Goal: Transaction & Acquisition: Purchase product/service

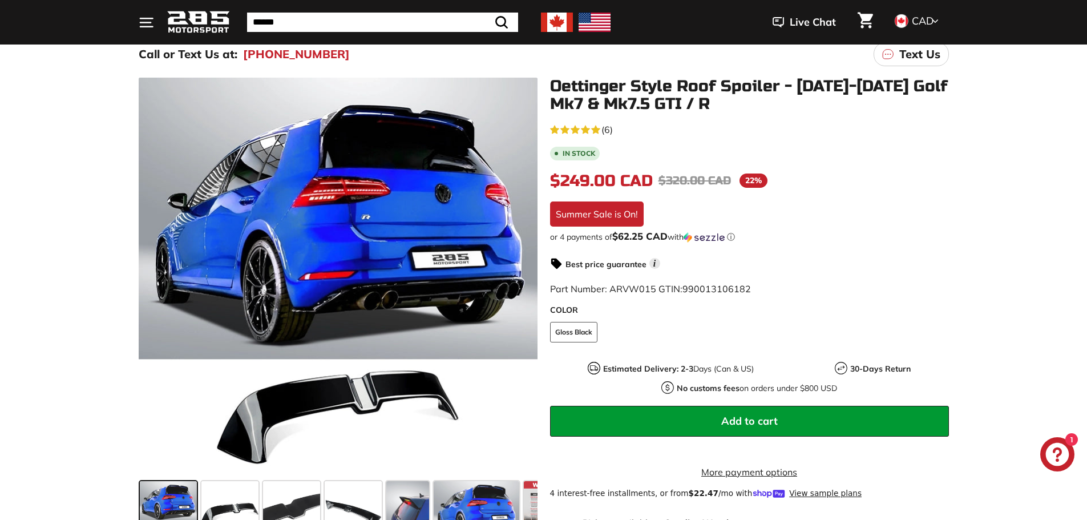
scroll to position [114, 0]
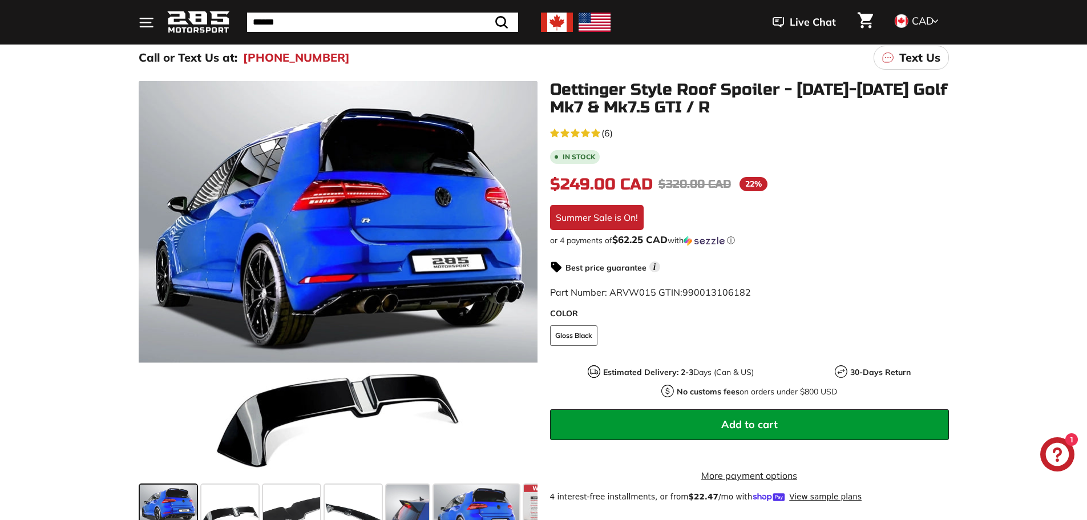
click at [606, 130] on span "(6)" at bounding box center [606, 133] width 11 height 14
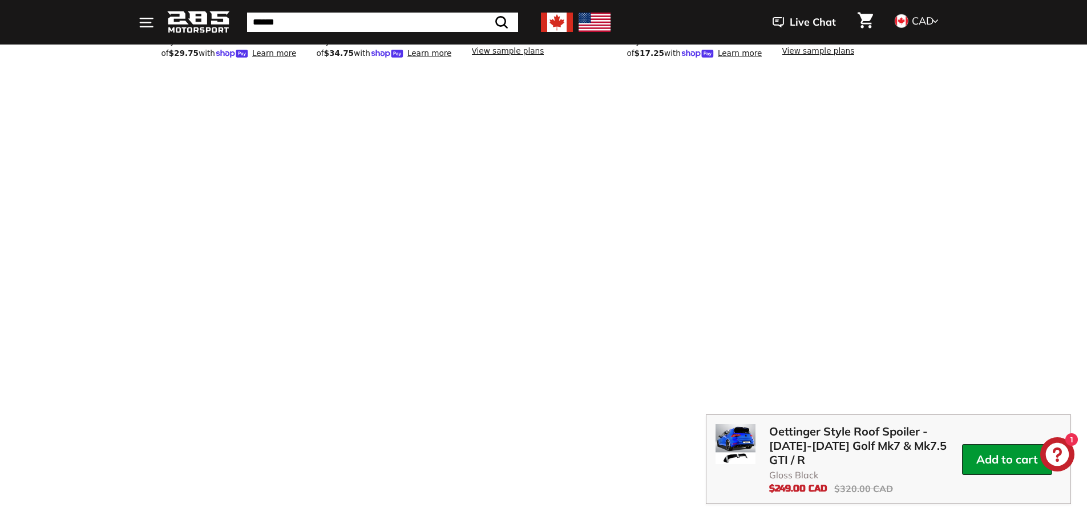
scroll to position [1415, 0]
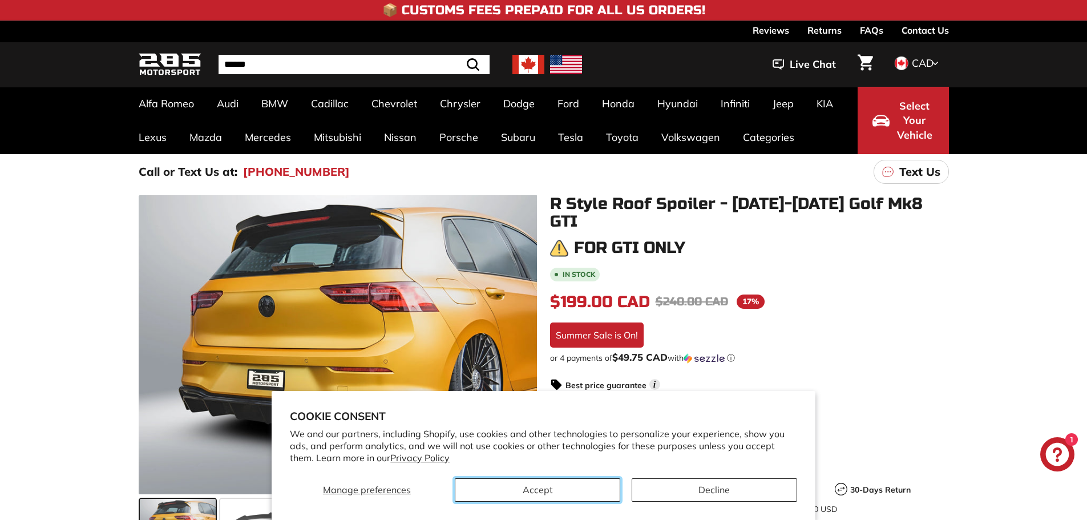
click at [539, 491] on button "Accept" at bounding box center [537, 489] width 165 height 23
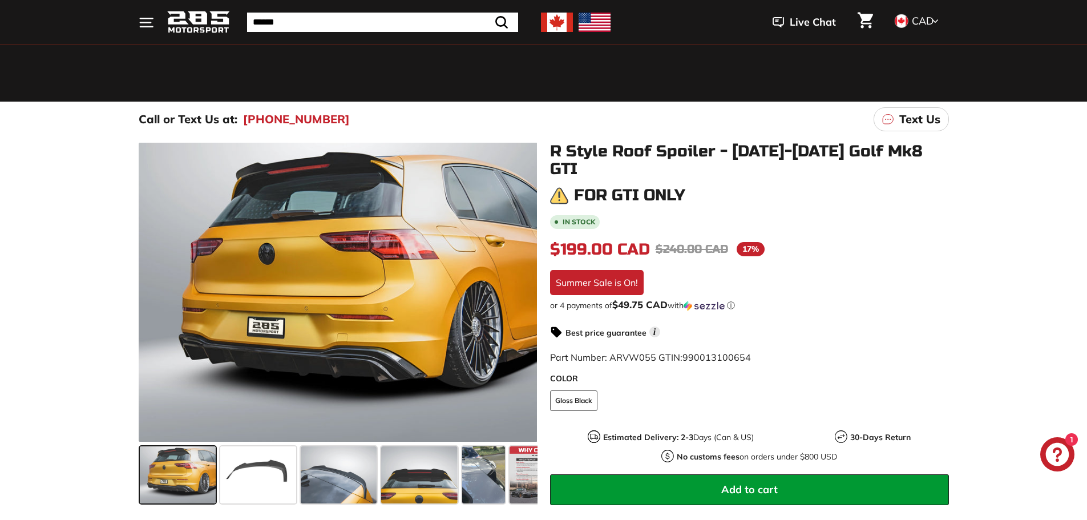
scroll to position [57, 0]
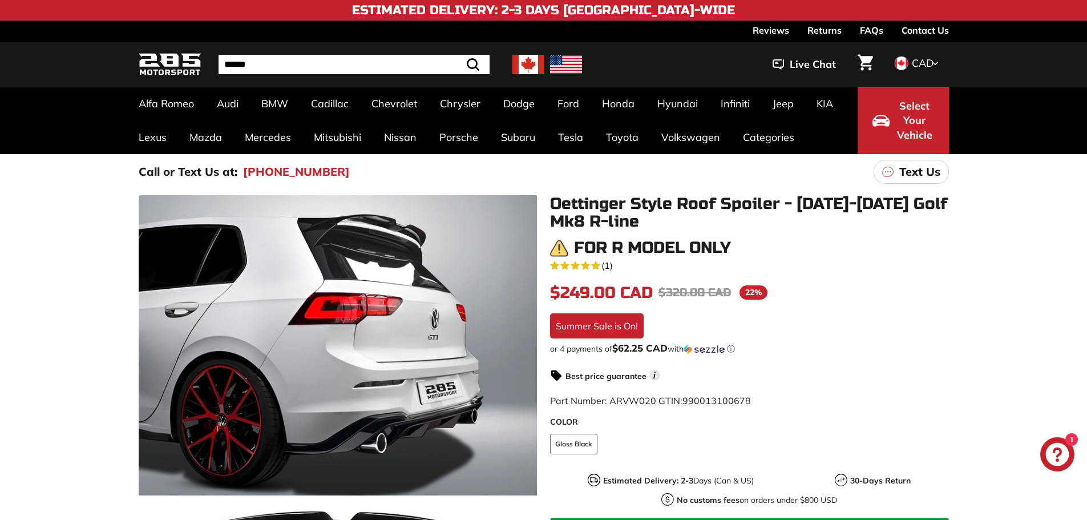
click at [46, 265] on div ".cls-1{fill:none;stroke:#000;stroke-miterlimit:10;stroke-width:2px} .cls-1{fill…" at bounding box center [543, 434] width 1087 height 490
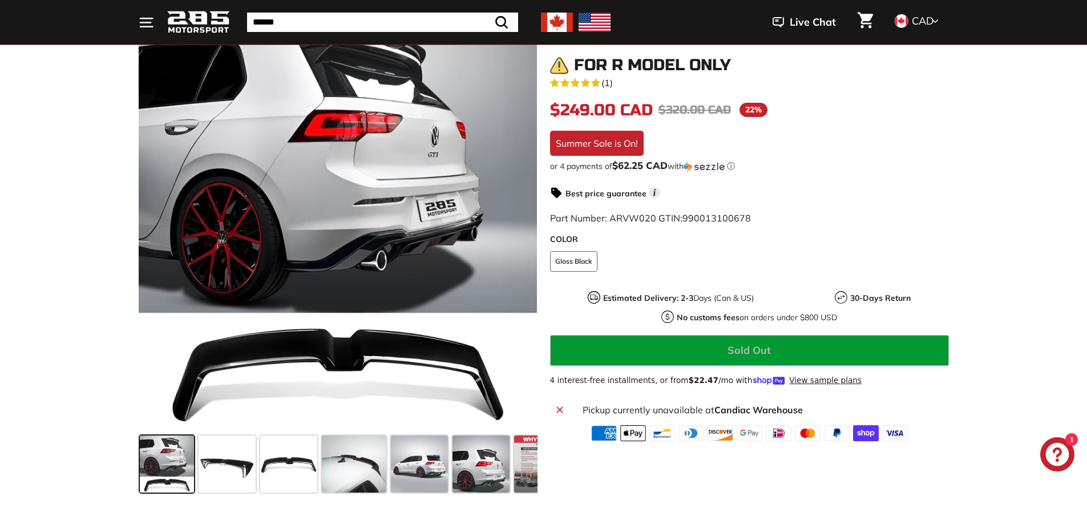
scroll to position [228, 0]
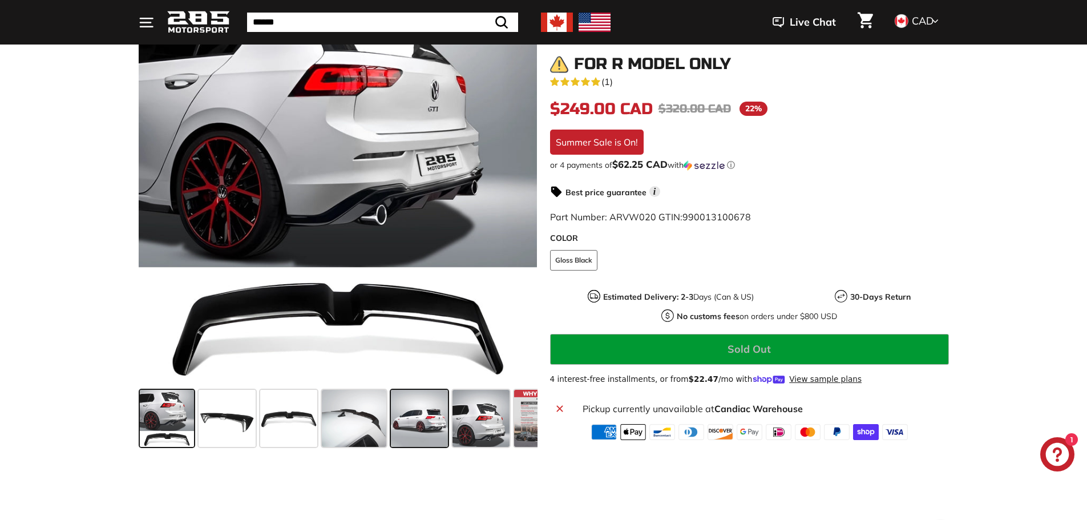
click at [422, 424] on span at bounding box center [419, 418] width 57 height 57
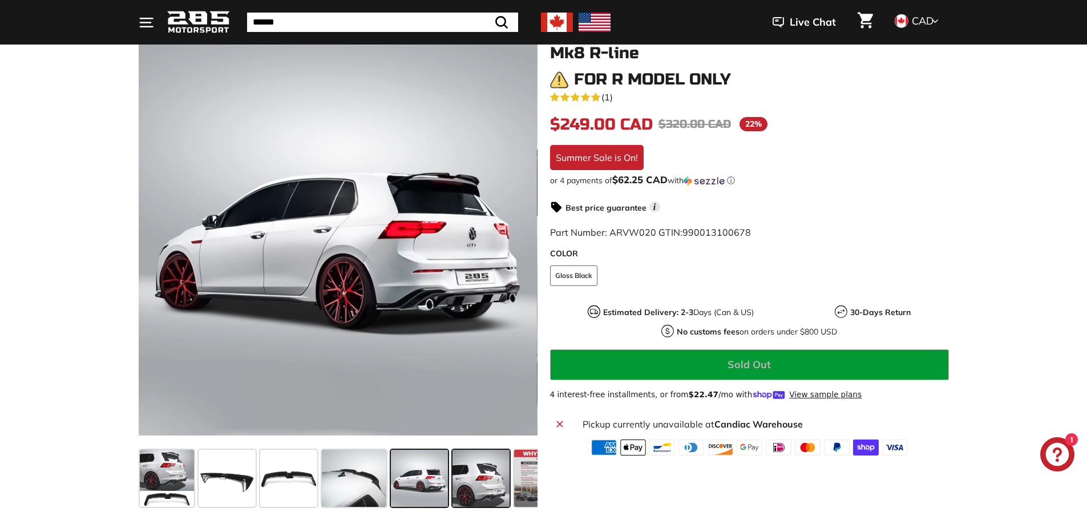
scroll to position [171, 0]
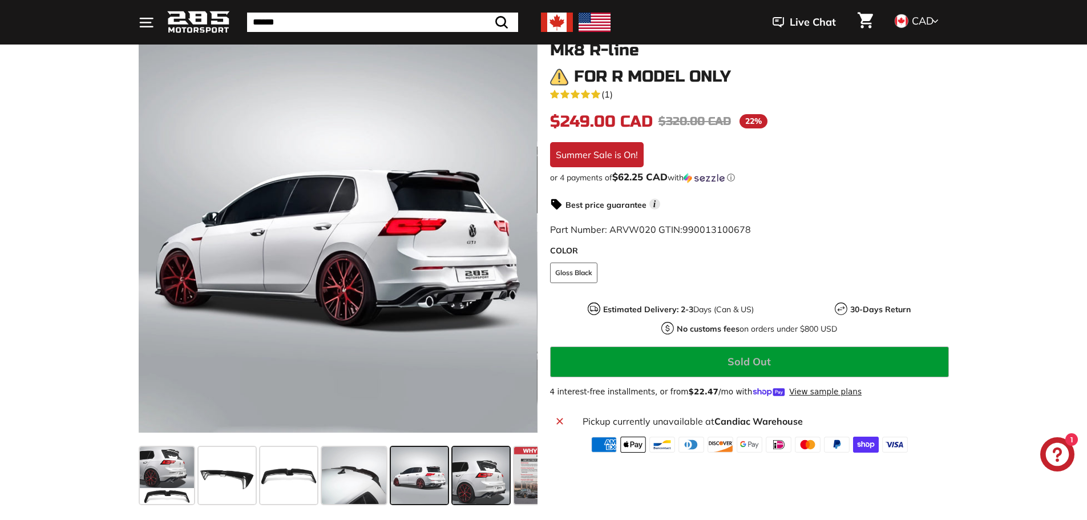
click at [480, 472] on span at bounding box center [480, 475] width 57 height 57
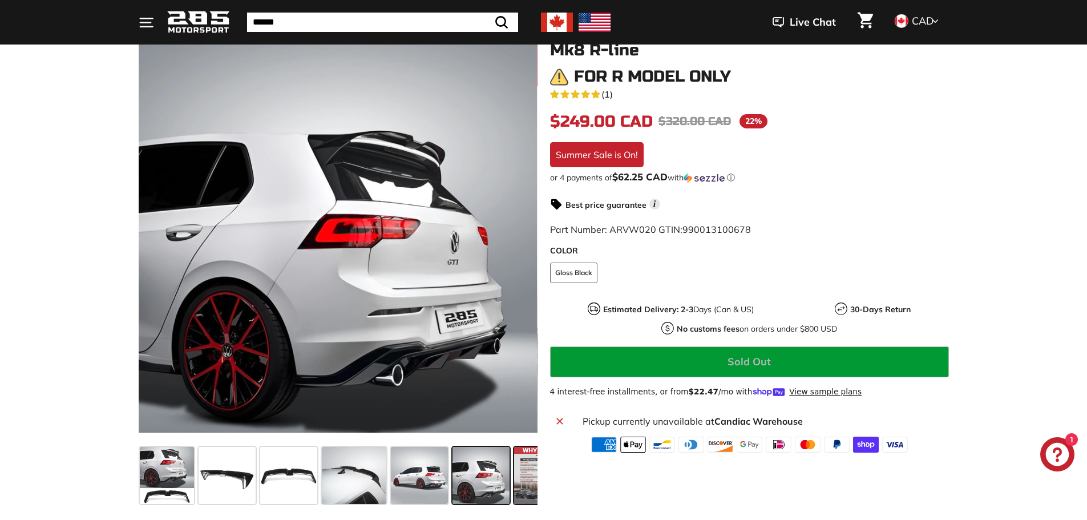
click at [526, 471] on span at bounding box center [542, 475] width 57 height 57
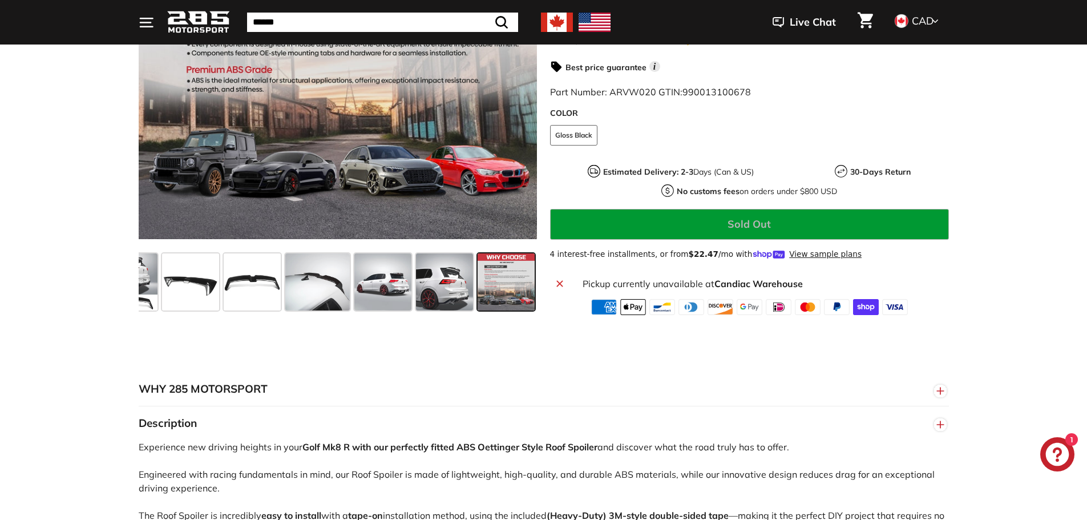
scroll to position [399, 0]
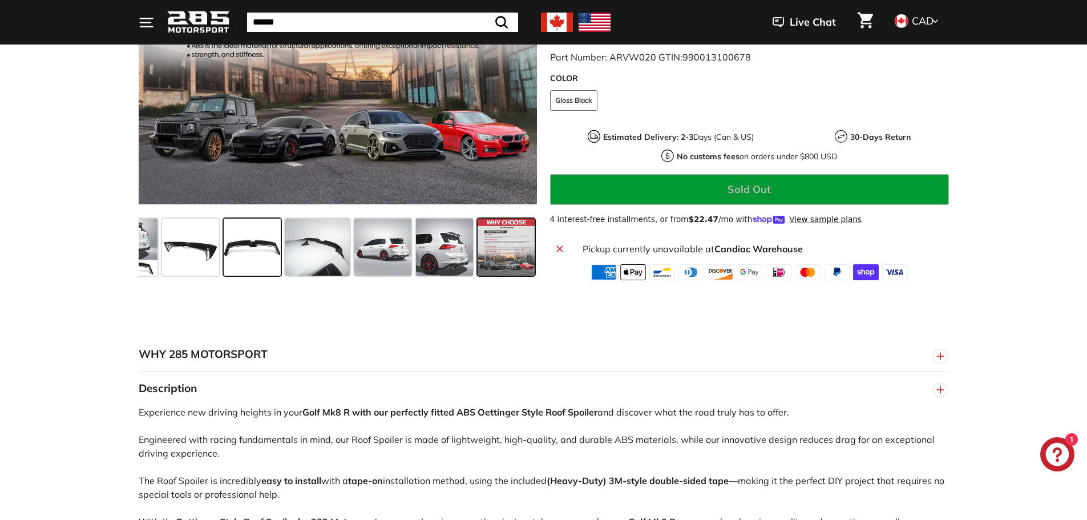
click at [250, 242] on span at bounding box center [252, 247] width 57 height 57
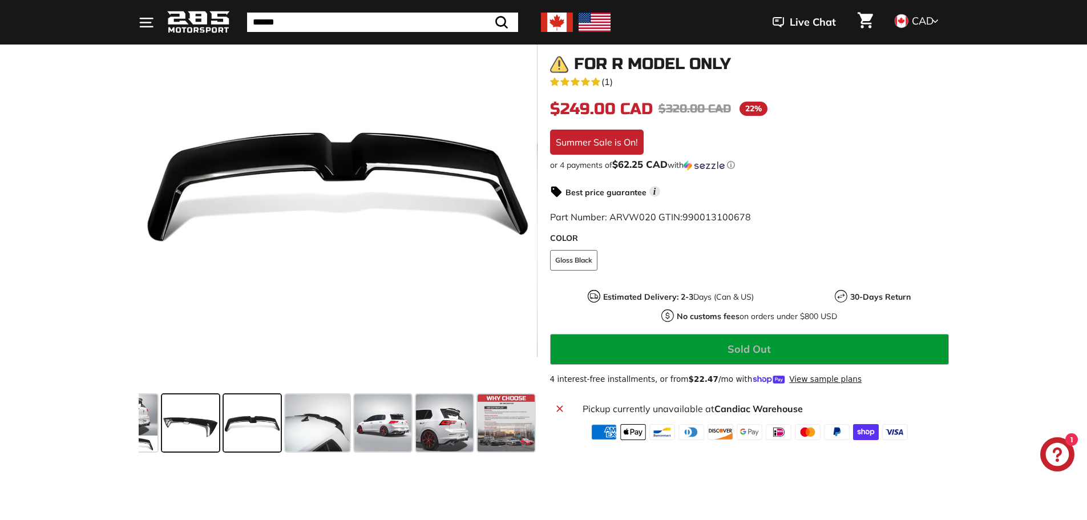
scroll to position [228, 0]
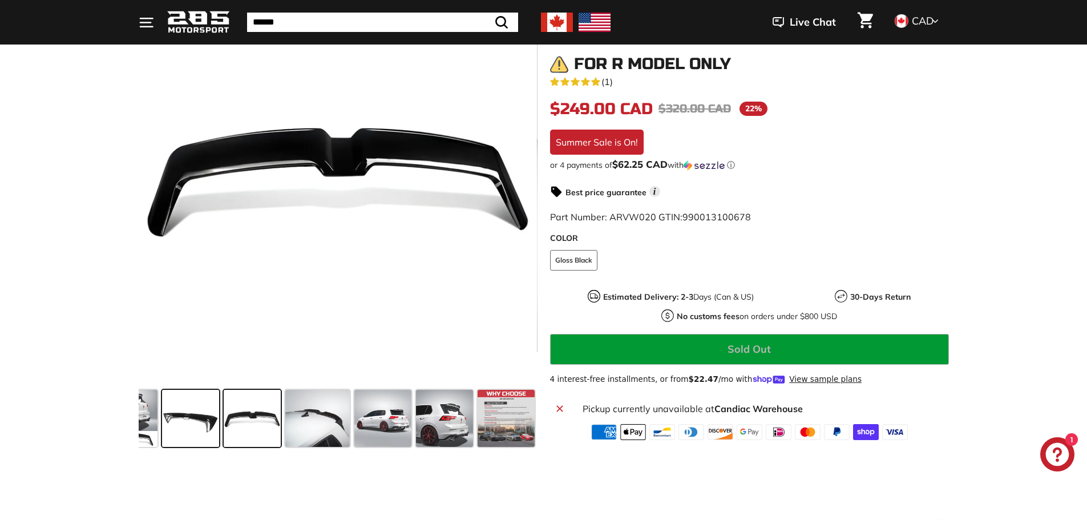
click at [195, 410] on span at bounding box center [190, 418] width 57 height 57
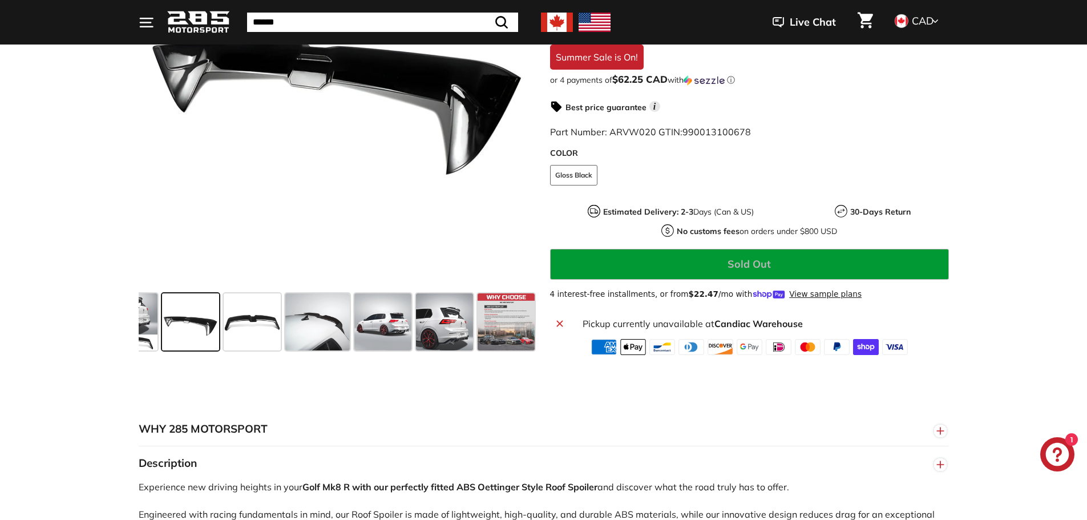
scroll to position [342, 0]
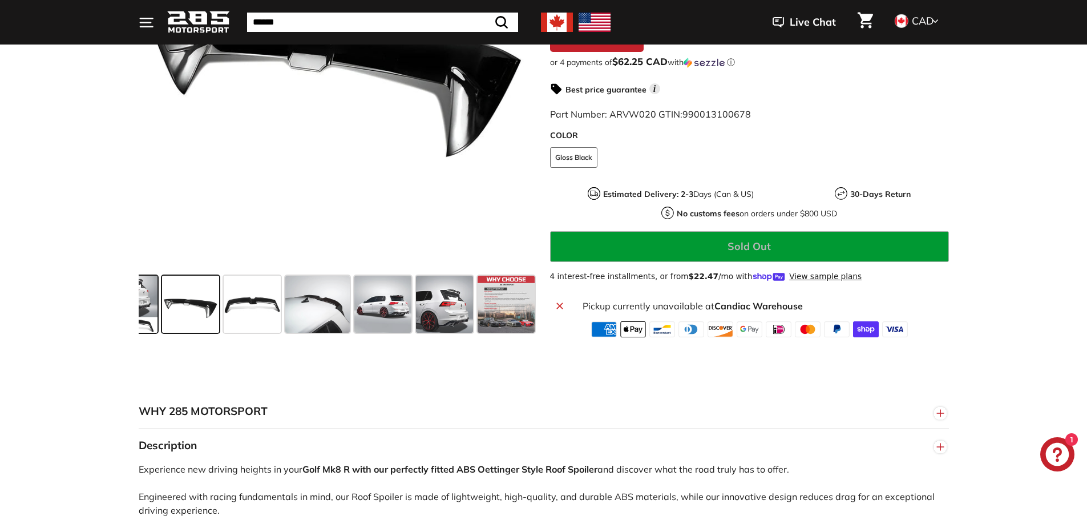
click at [150, 301] on span at bounding box center [130, 304] width 54 height 57
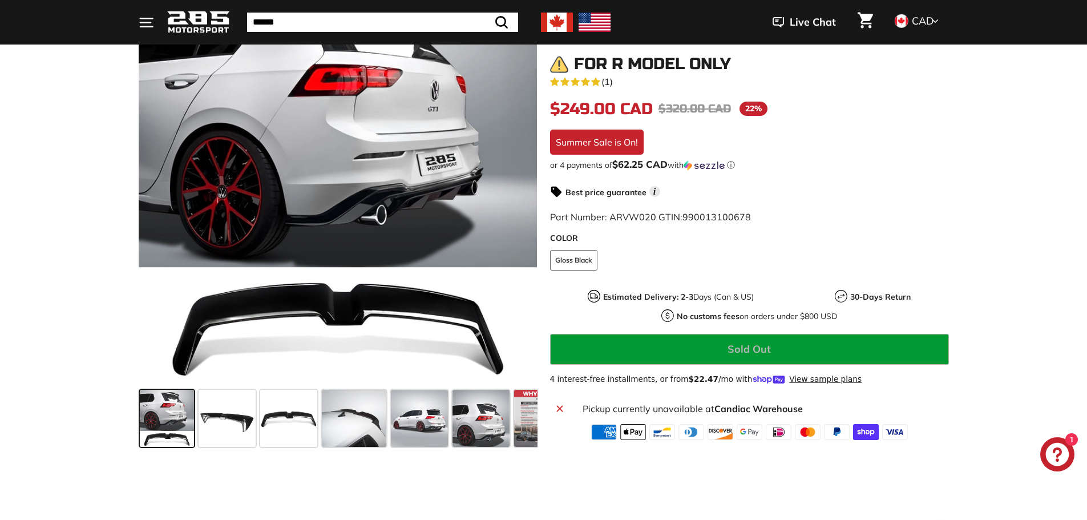
scroll to position [0, 0]
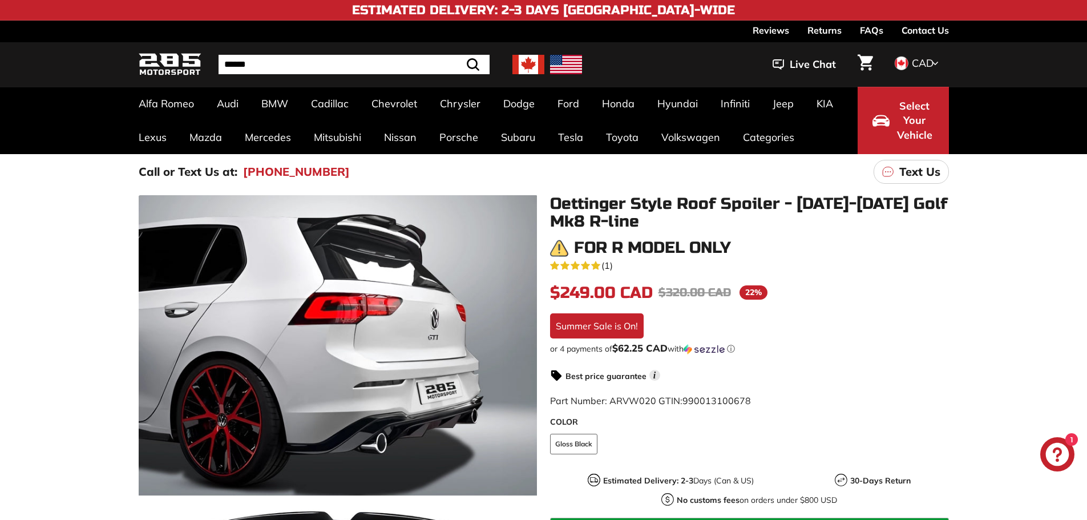
click at [609, 265] on span "(1)" at bounding box center [606, 265] width 11 height 14
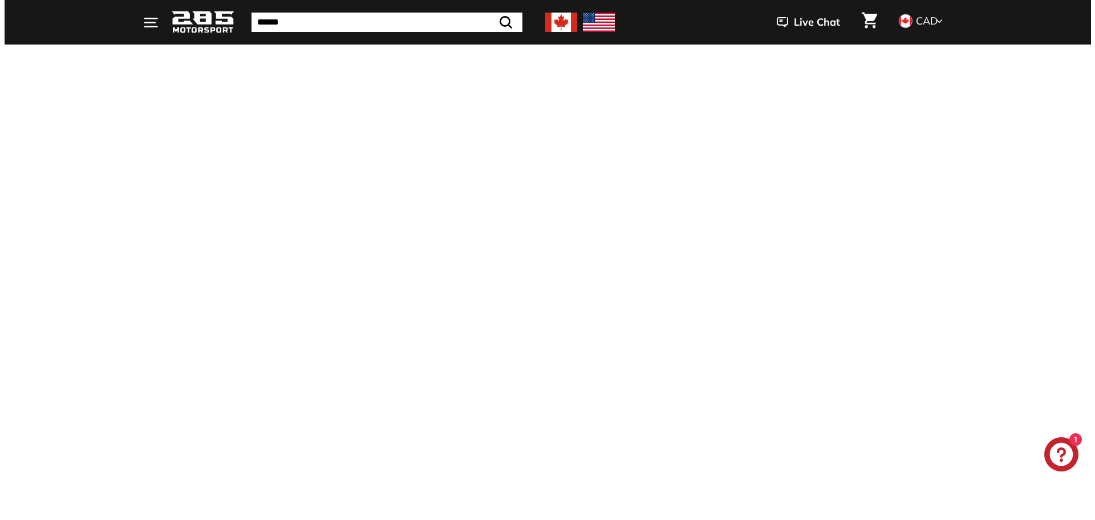
scroll to position [3468, 0]
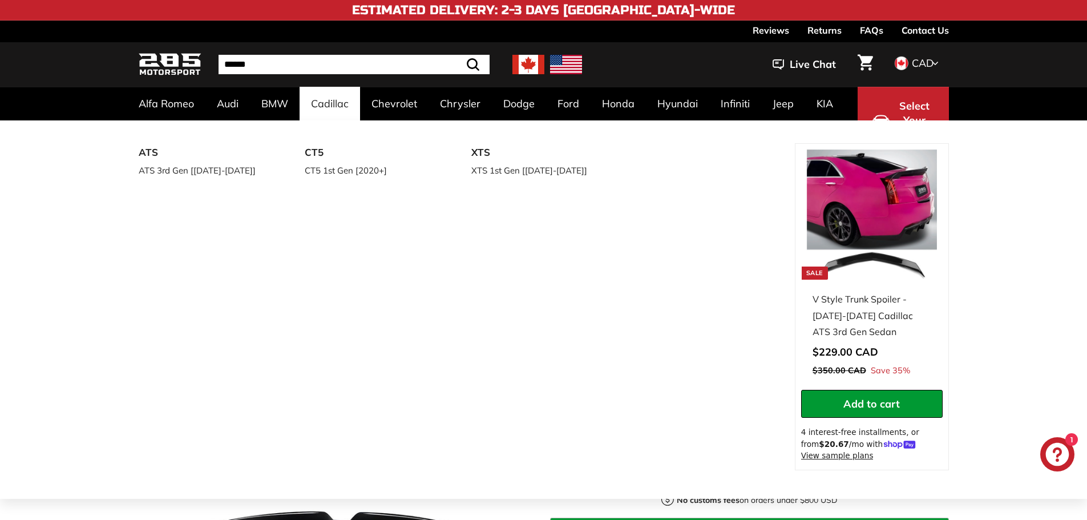
drag, startPoint x: 189, startPoint y: 95, endPoint x: 119, endPoint y: 60, distance: 77.8
